Goal: Task Accomplishment & Management: Manage account settings

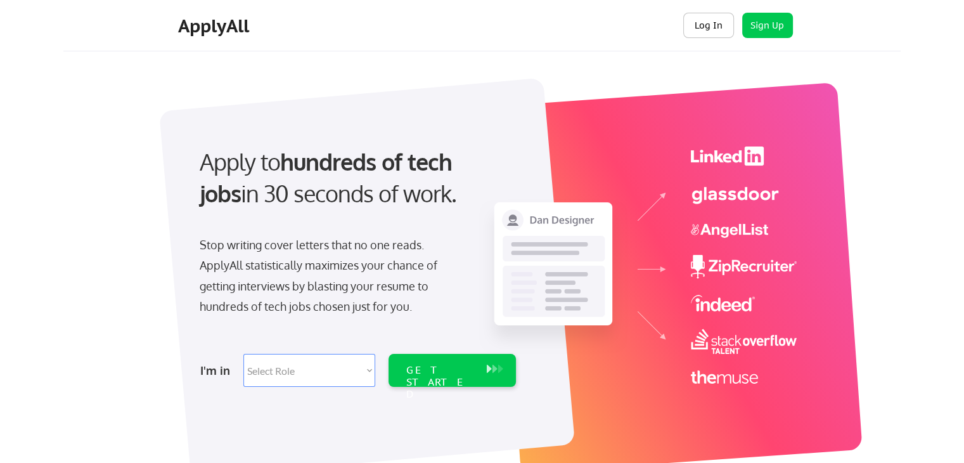
click at [712, 29] on button "Log In" at bounding box center [708, 25] width 51 height 25
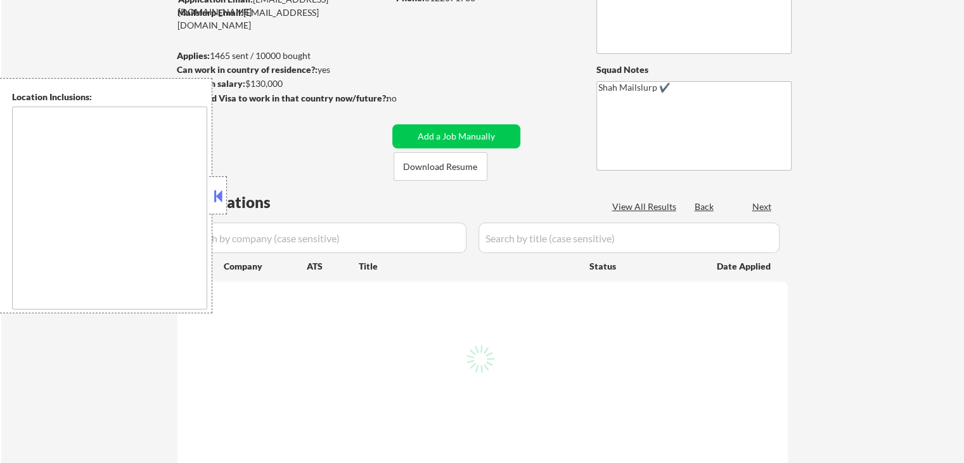
type textarea "[GEOGRAPHIC_DATA], [GEOGRAPHIC_DATA] [GEOGRAPHIC_DATA], [GEOGRAPHIC_DATA] [GEOG…"
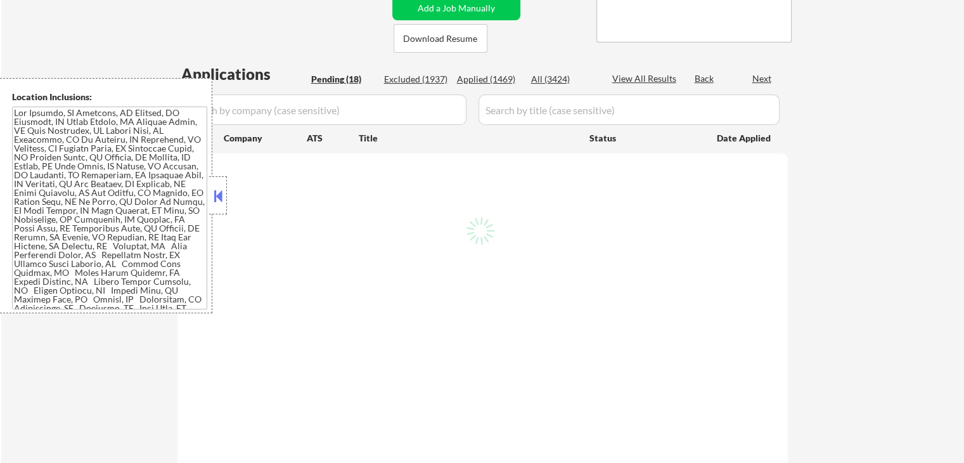
select select ""pending""
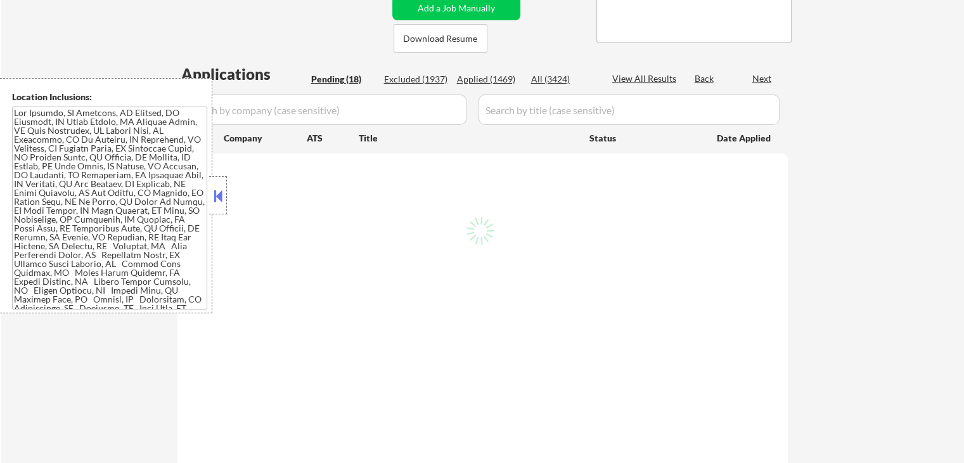
select select ""pending""
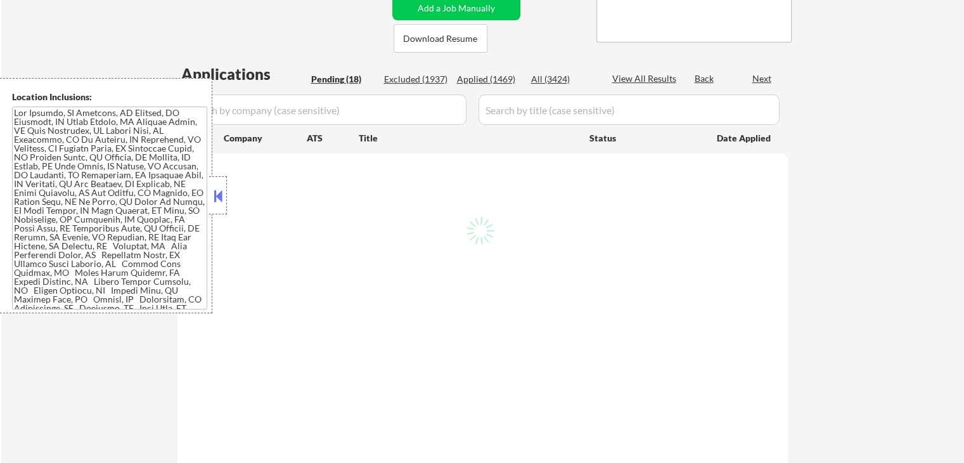
select select ""pending""
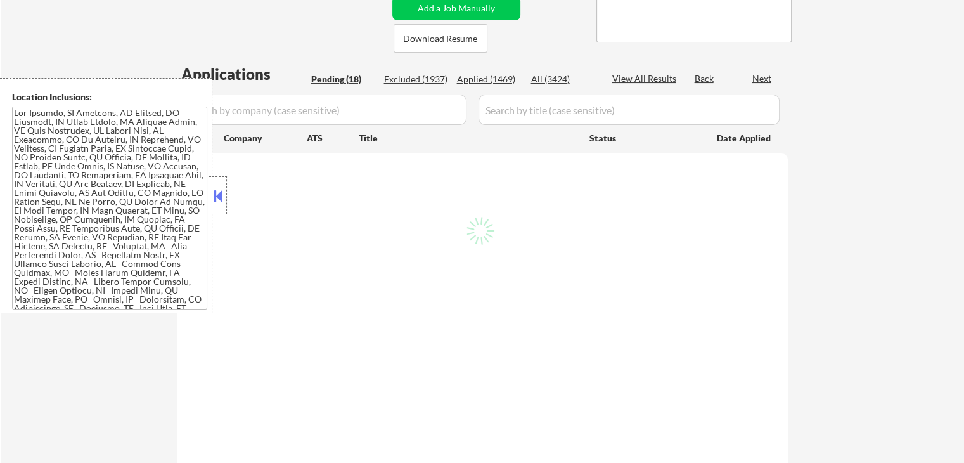
select select ""pending""
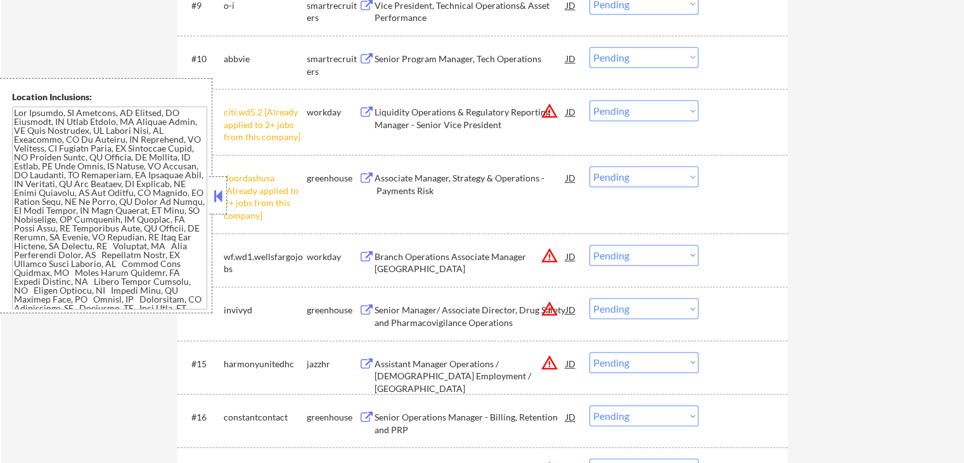
scroll to position [824, 0]
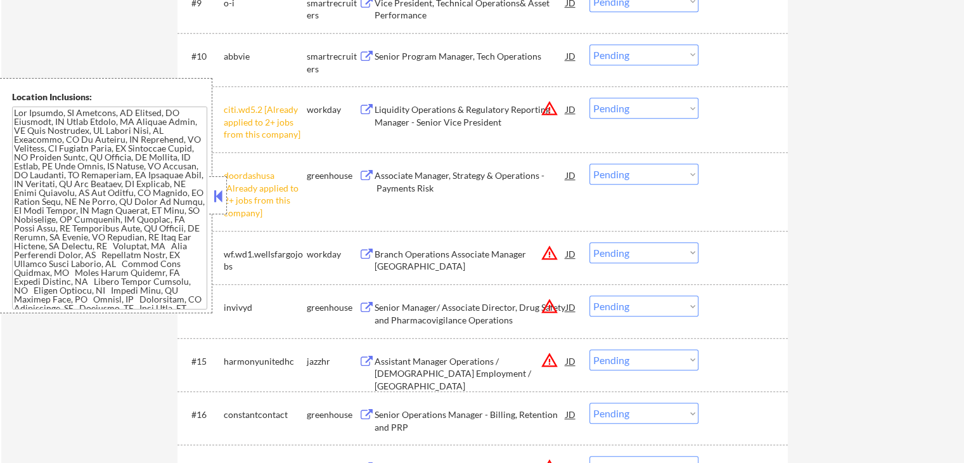
click at [664, 115] on select "Choose an option... Pending Applied Excluded (Questions) Excluded (Expired) Exc…" at bounding box center [643, 108] width 109 height 21
select select ""excluded__other_""
click at [589, 98] on select "Choose an option... Pending Applied Excluded (Questions) Excluded (Expired) Exc…" at bounding box center [643, 108] width 109 height 21
drag, startPoint x: 633, startPoint y: 172, endPoint x: 633, endPoint y: 181, distance: 8.9
click at [633, 172] on select "Choose an option... Pending Applied Excluded (Questions) Excluded (Expired) Exc…" at bounding box center [643, 173] width 109 height 21
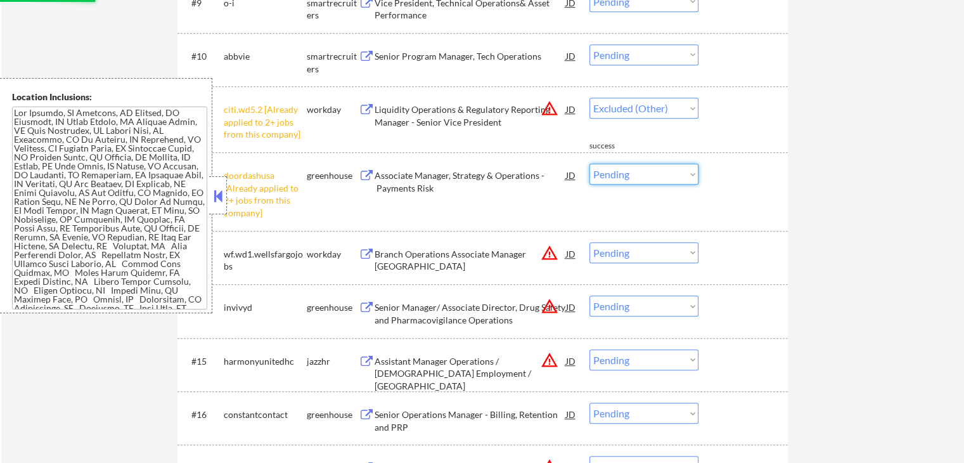
select select ""excluded__other_""
click at [589, 163] on select "Choose an option... Pending Applied Excluded (Questions) Excluded (Expired) Exc…" at bounding box center [643, 173] width 109 height 21
select select ""pending""
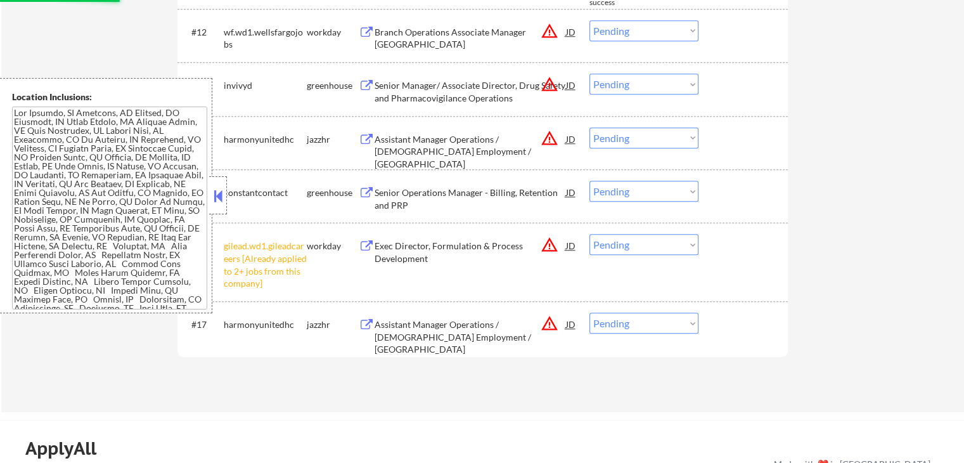
scroll to position [1014, 0]
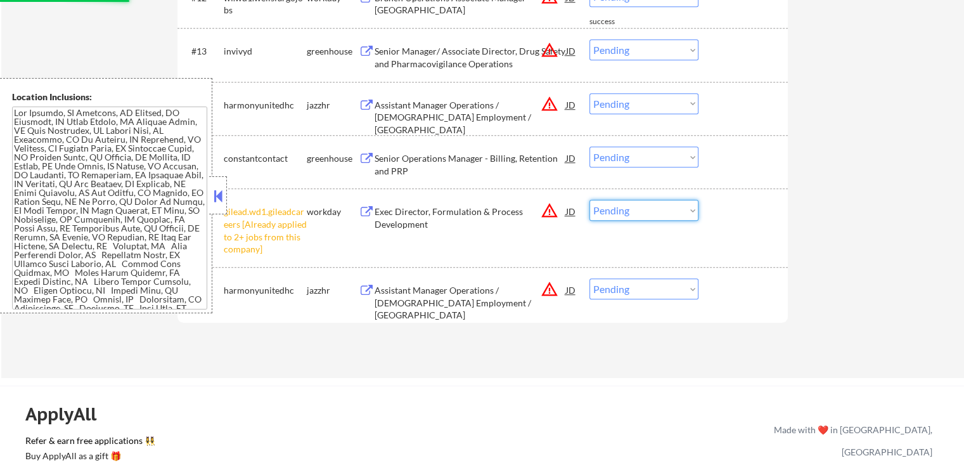
click at [660, 205] on select "Choose an option... Pending Applied Excluded (Questions) Excluded (Expired) Exc…" at bounding box center [643, 210] width 109 height 21
select select ""pending""
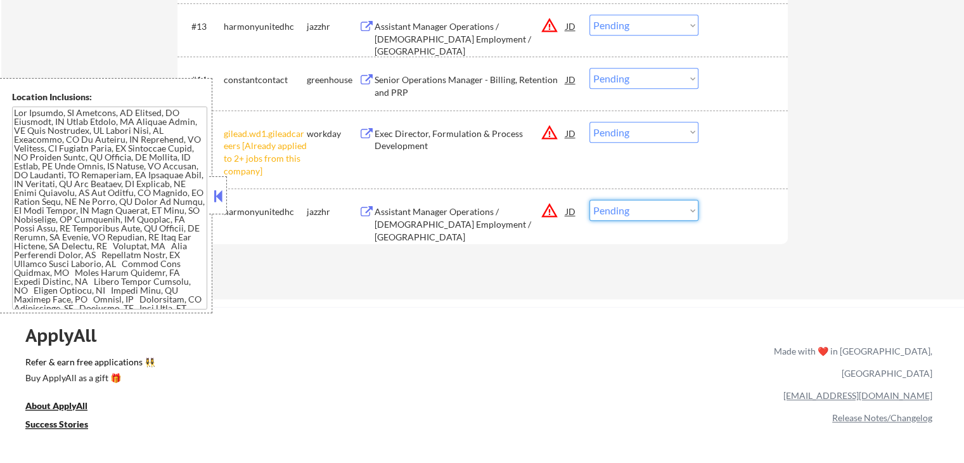
select select ""excluded__other_""
click at [589, 200] on select "Choose an option... Pending Applied Excluded (Questions) Excluded (Expired) Exc…" at bounding box center [643, 210] width 109 height 21
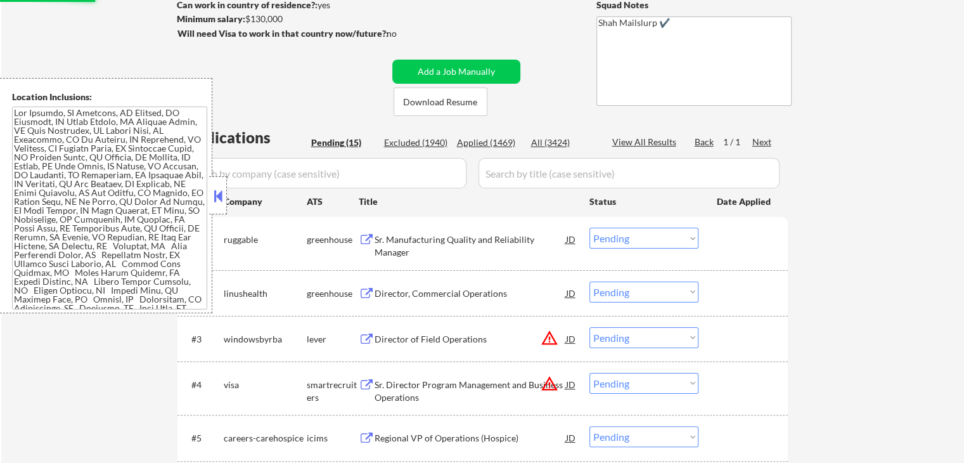
scroll to position [253, 0]
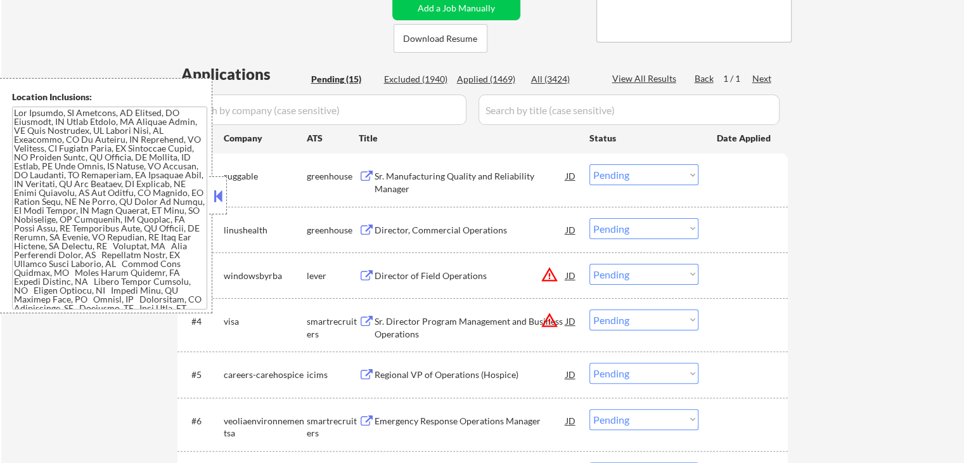
click at [362, 174] on button at bounding box center [367, 176] width 16 height 12
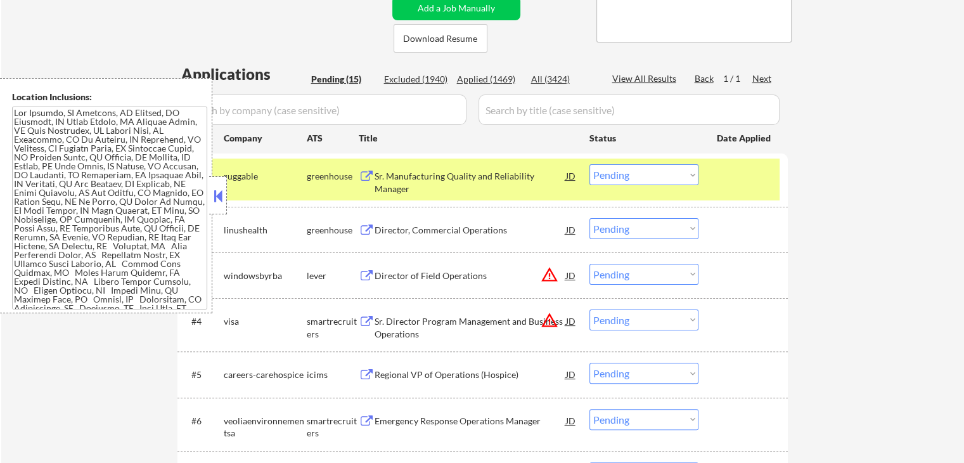
drag, startPoint x: 625, startPoint y: 174, endPoint x: 625, endPoint y: 181, distance: 7.0
click at [625, 174] on select "Choose an option... Pending Applied Excluded (Questions) Excluded (Expired) Exc…" at bounding box center [643, 174] width 109 height 21
click at [589, 164] on select "Choose an option... Pending Applied Excluded (Questions) Excluded (Expired) Exc…" at bounding box center [643, 174] width 109 height 21
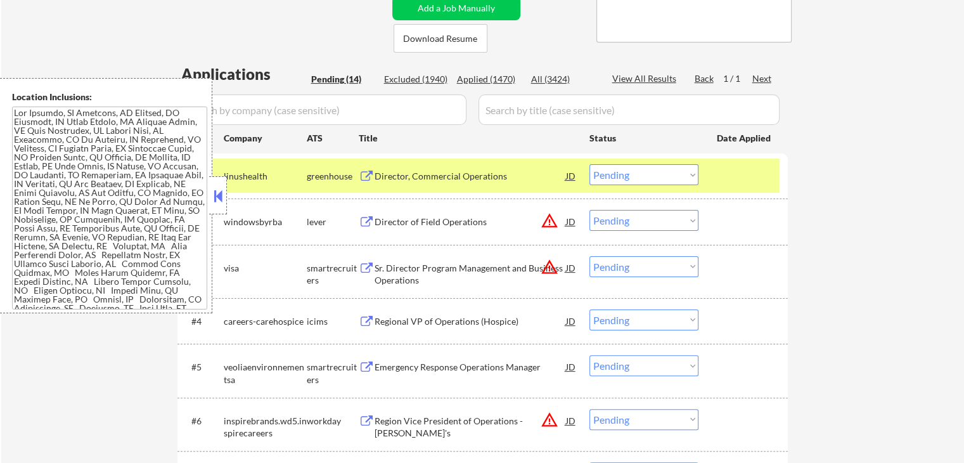
click at [364, 176] on button at bounding box center [367, 176] width 16 height 12
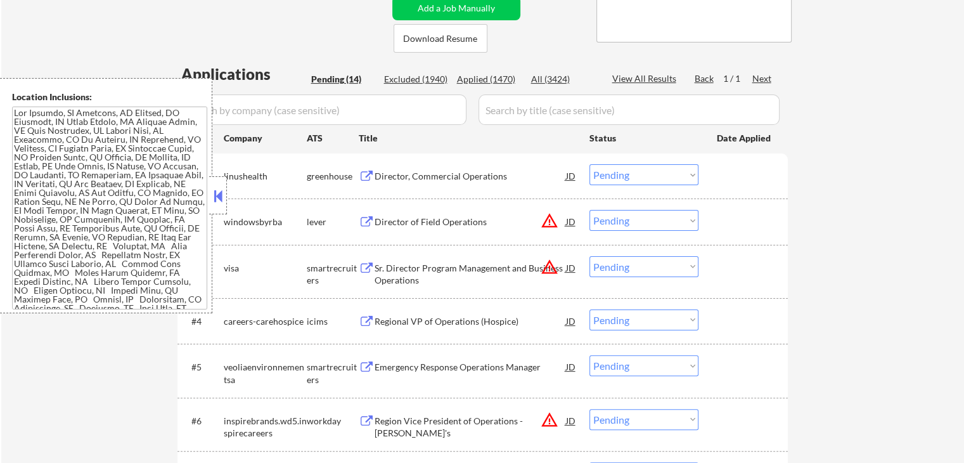
click at [643, 178] on select "Choose an option... Pending Applied Excluded (Questions) Excluded (Expired) Exc…" at bounding box center [643, 174] width 109 height 21
click at [589, 164] on select "Choose an option... Pending Applied Excluded (Questions) Excluded (Expired) Exc…" at bounding box center [643, 174] width 109 height 21
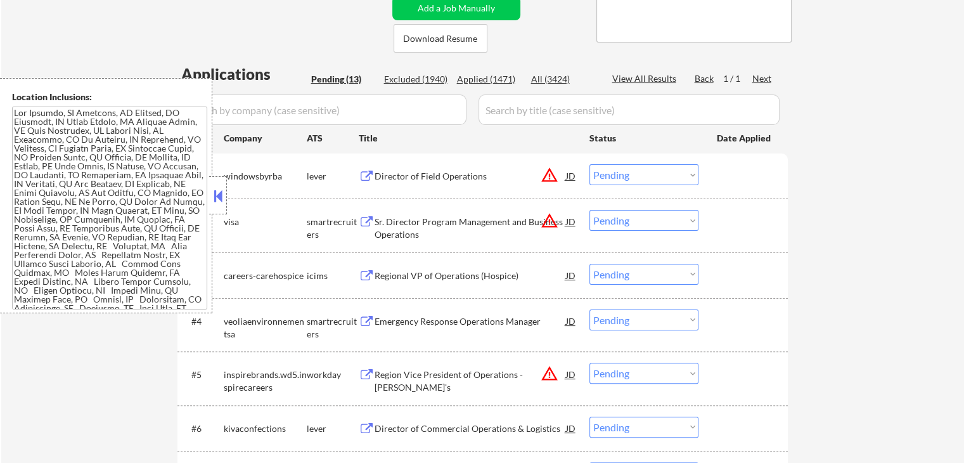
click at [369, 176] on button at bounding box center [367, 176] width 16 height 12
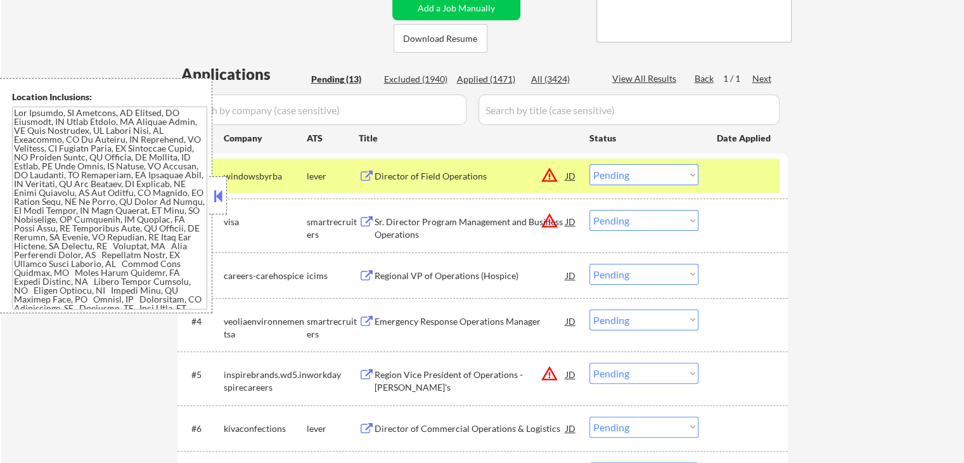
click at [636, 177] on select "Choose an option... Pending Applied Excluded (Questions) Excluded (Expired) Exc…" at bounding box center [643, 174] width 109 height 21
click at [589, 164] on select "Choose an option... Pending Applied Excluded (Questions) Excluded (Expired) Exc…" at bounding box center [643, 174] width 109 height 21
select select ""pending""
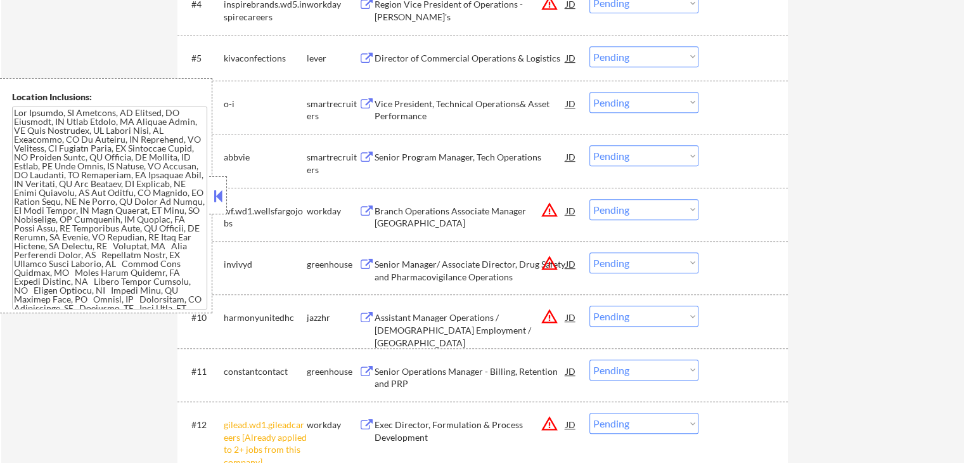
scroll to position [634, 0]
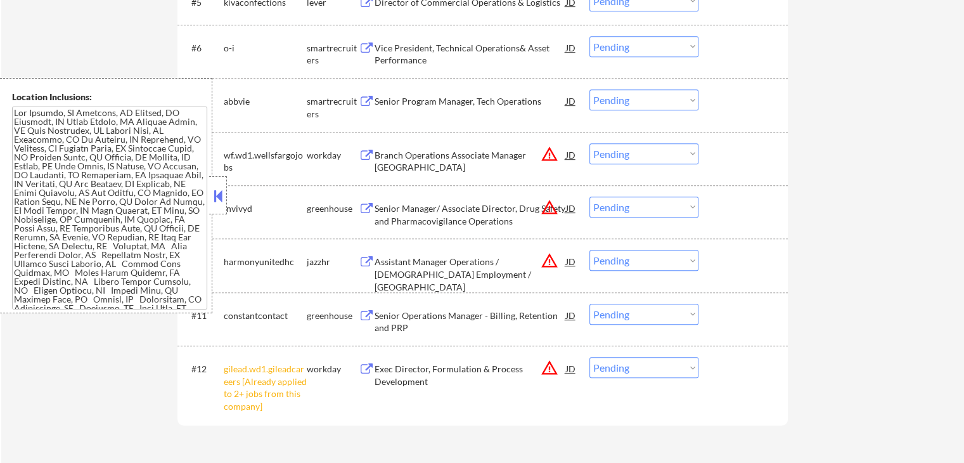
click at [365, 312] on button at bounding box center [367, 316] width 16 height 12
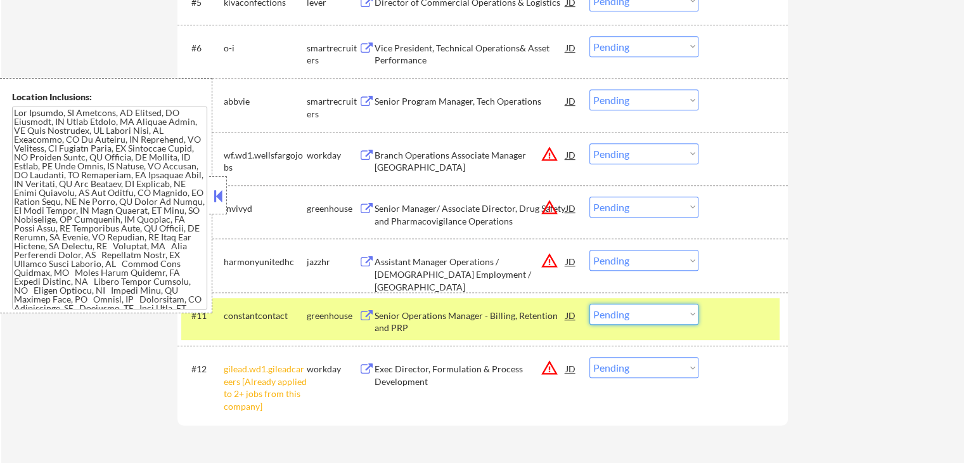
click at [618, 312] on select "Choose an option... Pending Applied Excluded (Questions) Excluded (Expired) Exc…" at bounding box center [643, 314] width 109 height 21
click at [589, 304] on select "Choose an option... Pending Applied Excluded (Questions) Excluded (Expired) Exc…" at bounding box center [643, 314] width 109 height 21
click at [641, 369] on select "Choose an option... Pending Applied Excluded (Questions) Excluded (Expired) Exc…" at bounding box center [643, 367] width 109 height 21
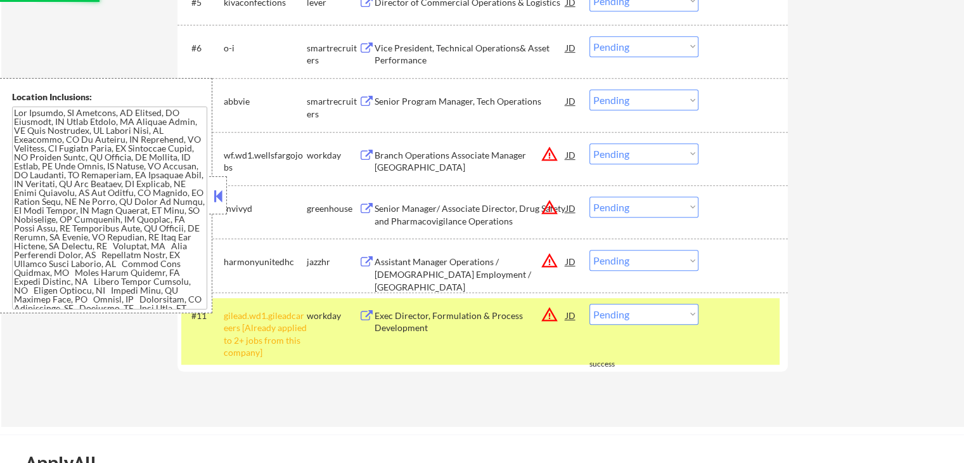
click at [629, 312] on select "Choose an option... Pending Applied Excluded (Questions) Excluded (Expired) Exc…" at bounding box center [643, 314] width 109 height 21
select select ""excluded__other_""
click at [589, 304] on select "Choose an option... Pending Applied Excluded (Questions) Excluded (Expired) Exc…" at bounding box center [643, 314] width 109 height 21
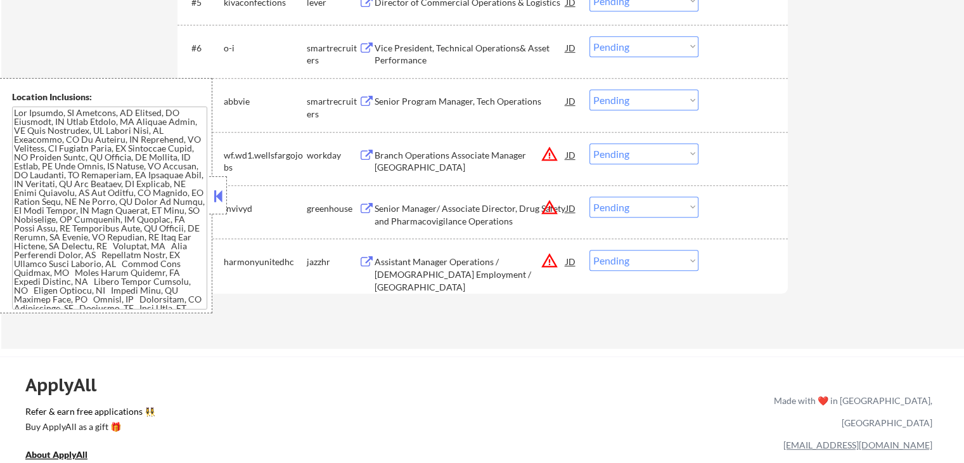
click at [362, 205] on button at bounding box center [367, 209] width 16 height 12
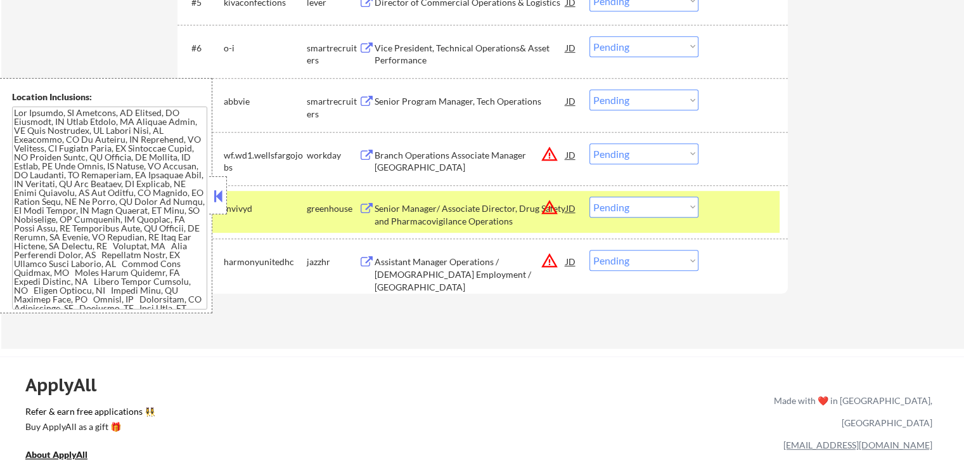
scroll to position [570, 0]
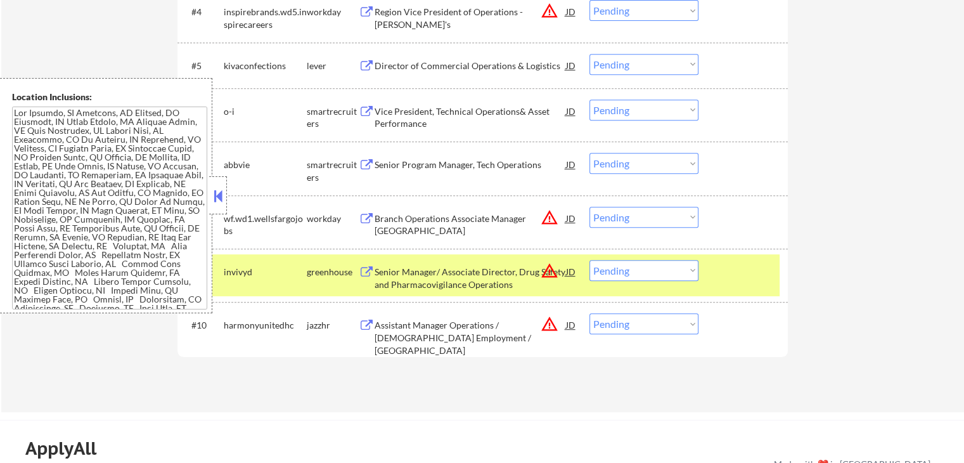
click at [361, 163] on button at bounding box center [367, 165] width 16 height 12
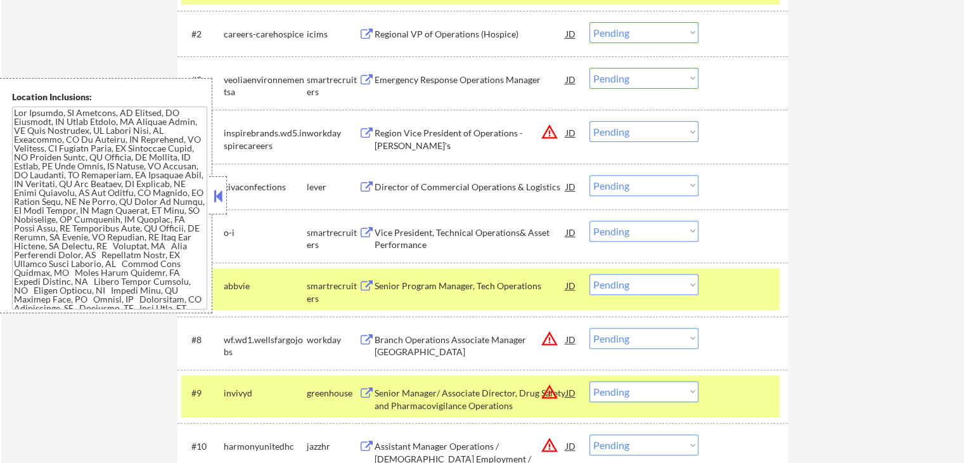
scroll to position [444, 0]
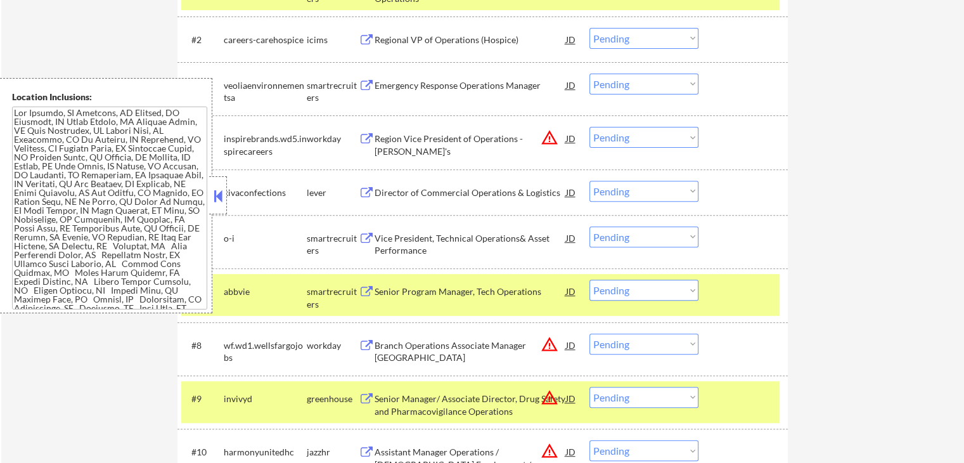
click at [367, 236] on button at bounding box center [367, 239] width 16 height 12
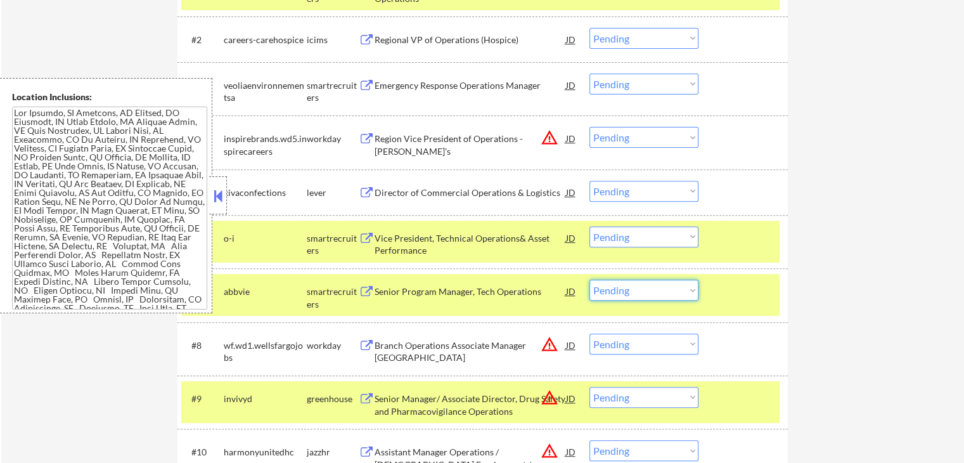
click at [660, 288] on select "Choose an option... Pending Applied Excluded (Questions) Excluded (Expired) Exc…" at bounding box center [643, 289] width 109 height 21
click at [589, 279] on select "Choose an option... Pending Applied Excluded (Questions) Excluded (Expired) Exc…" at bounding box center [643, 289] width 109 height 21
select select ""pending""
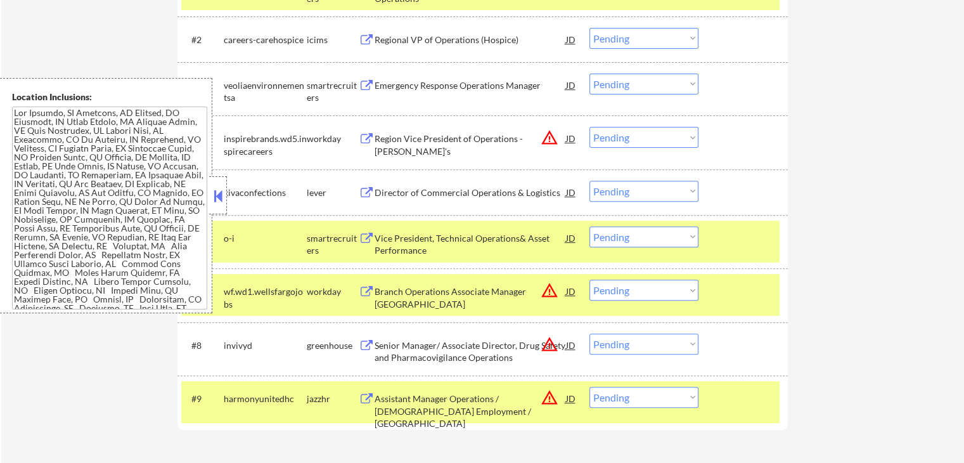
click at [631, 236] on select "Choose an option... Pending Applied Excluded (Questions) Excluded (Expired) Exc…" at bounding box center [643, 236] width 109 height 21
click at [589, 226] on select "Choose an option... Pending Applied Excluded (Questions) Excluded (Expired) Exc…" at bounding box center [643, 236] width 109 height 21
select select ""pending""
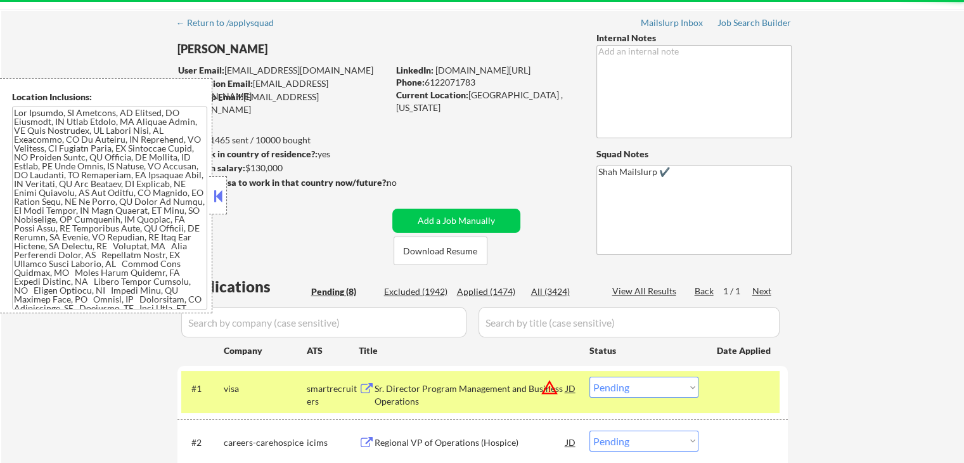
scroll to position [63, 0]
